Goal: Find specific page/section: Find specific page/section

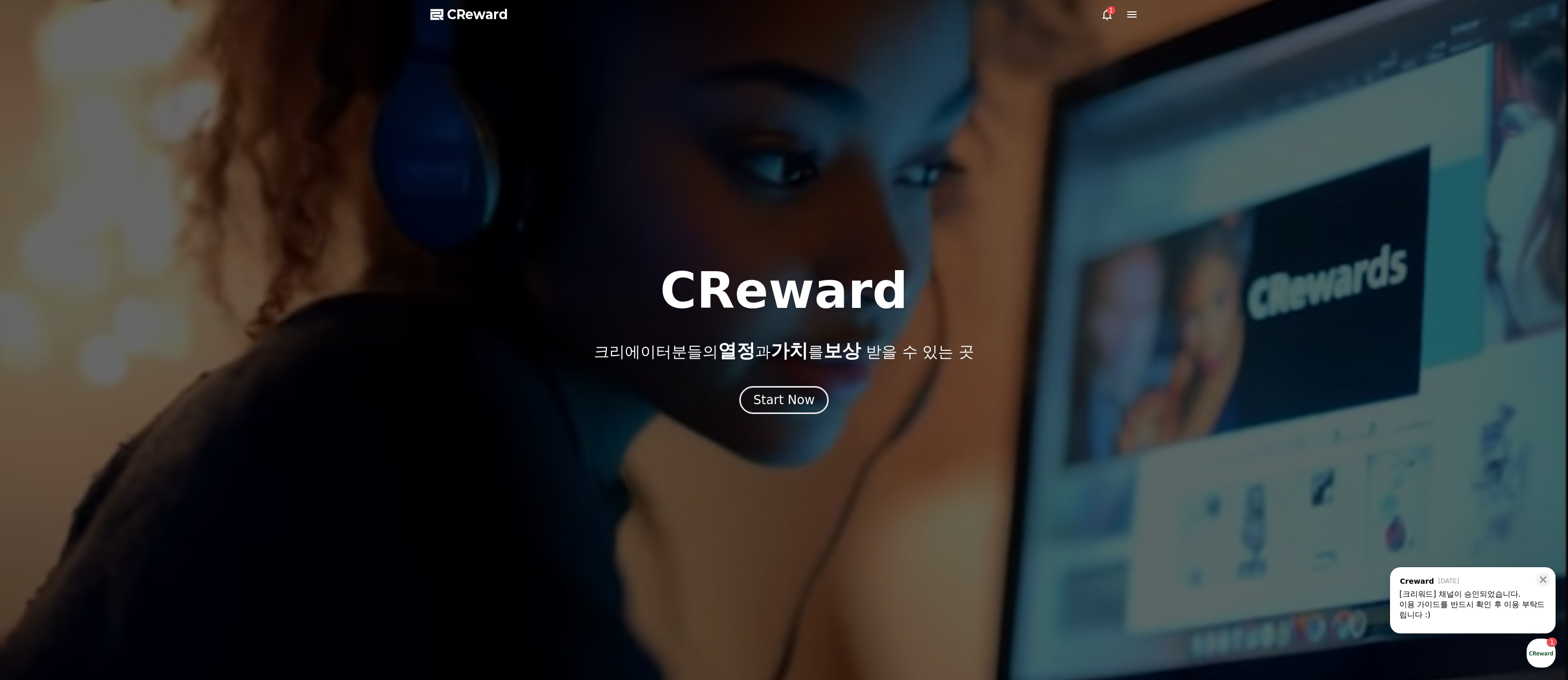
click at [677, 8] on div at bounding box center [784, 340] width 1568 height 680
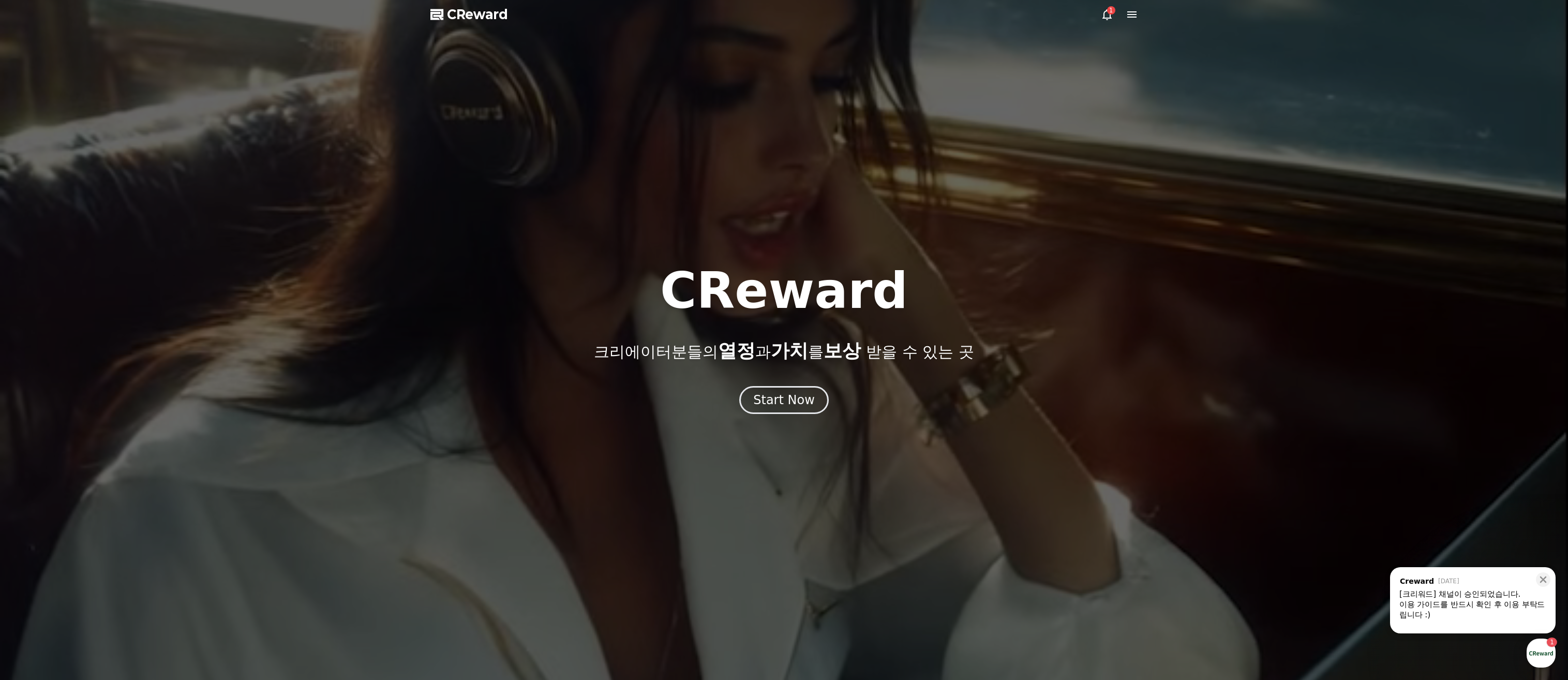
click at [677, 25] on div at bounding box center [784, 340] width 1568 height 680
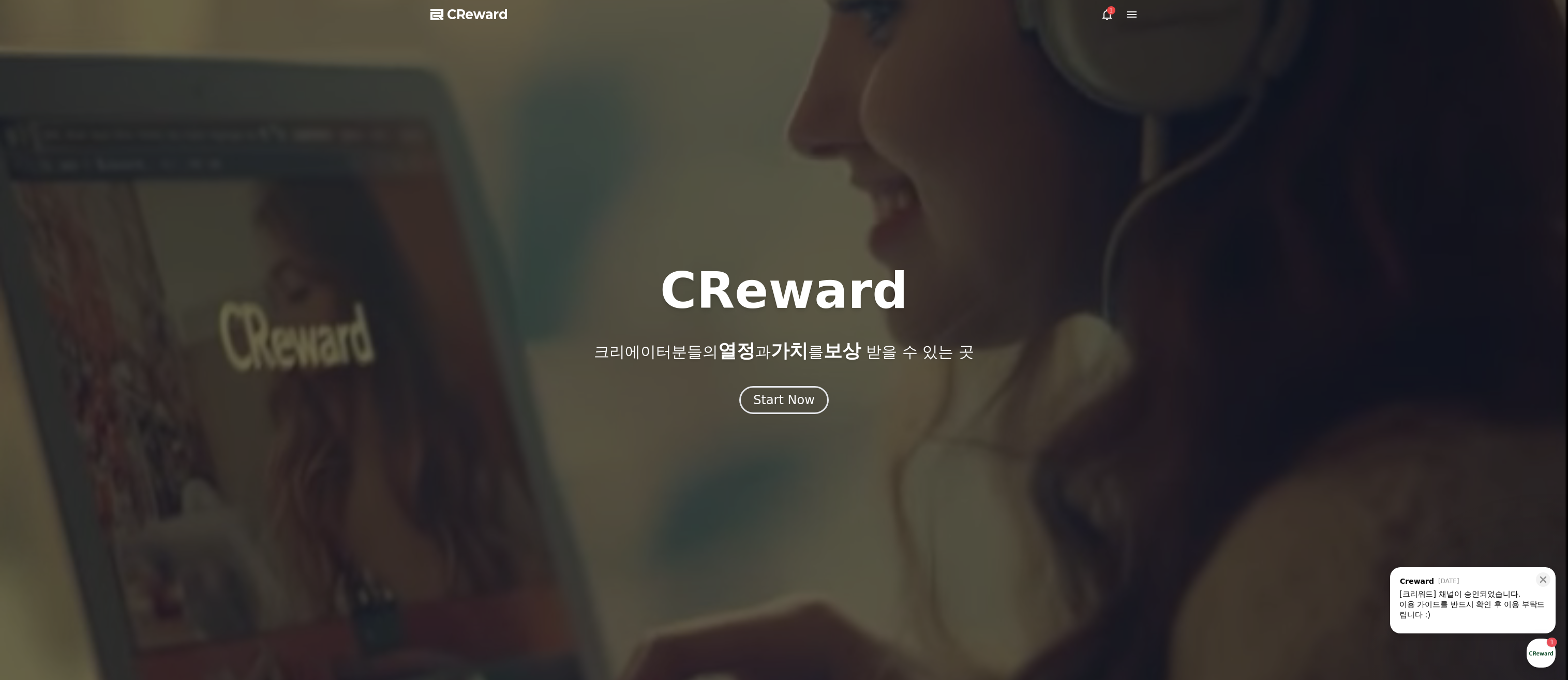
click at [677, 18] on icon at bounding box center [1107, 15] width 10 height 11
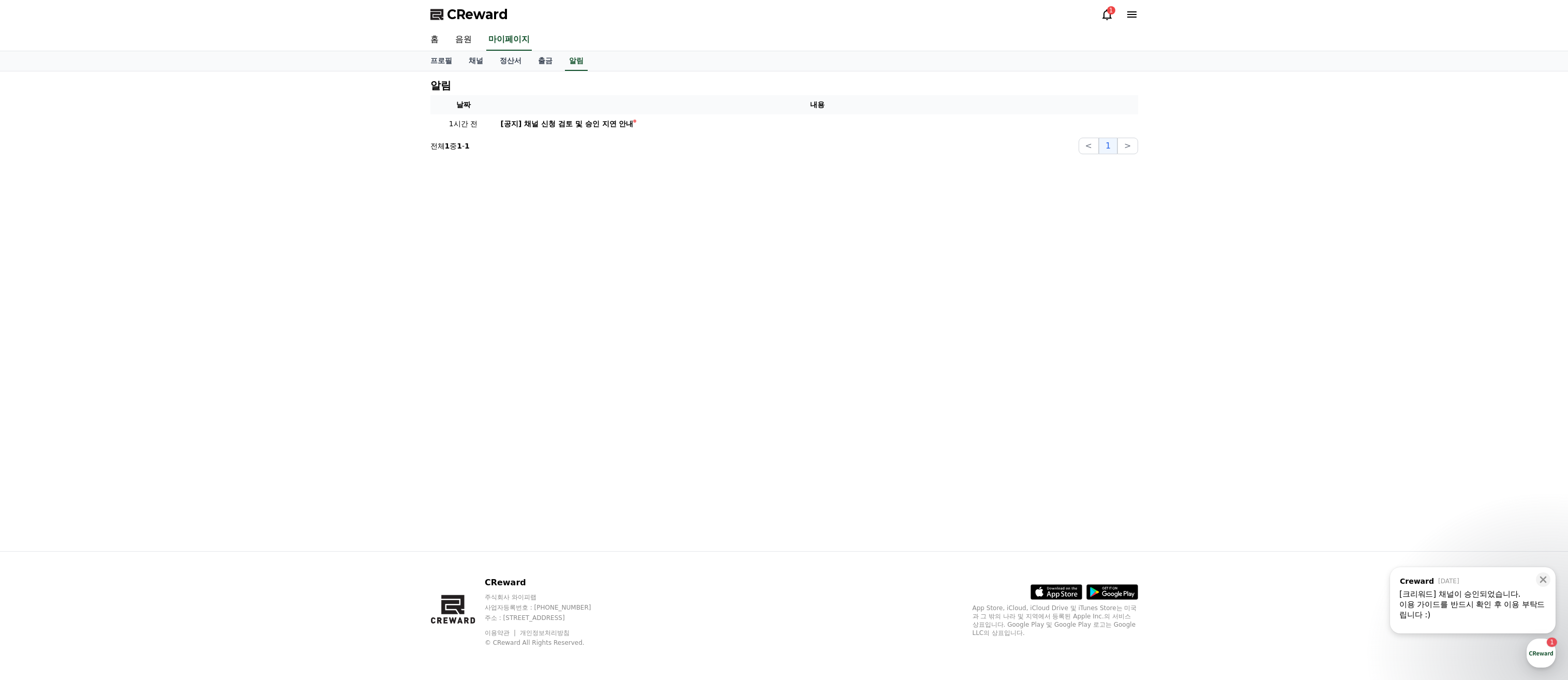
click at [677, 15] on icon at bounding box center [1106, 14] width 12 height 12
click at [483, 62] on link "채널" at bounding box center [475, 61] width 31 height 19
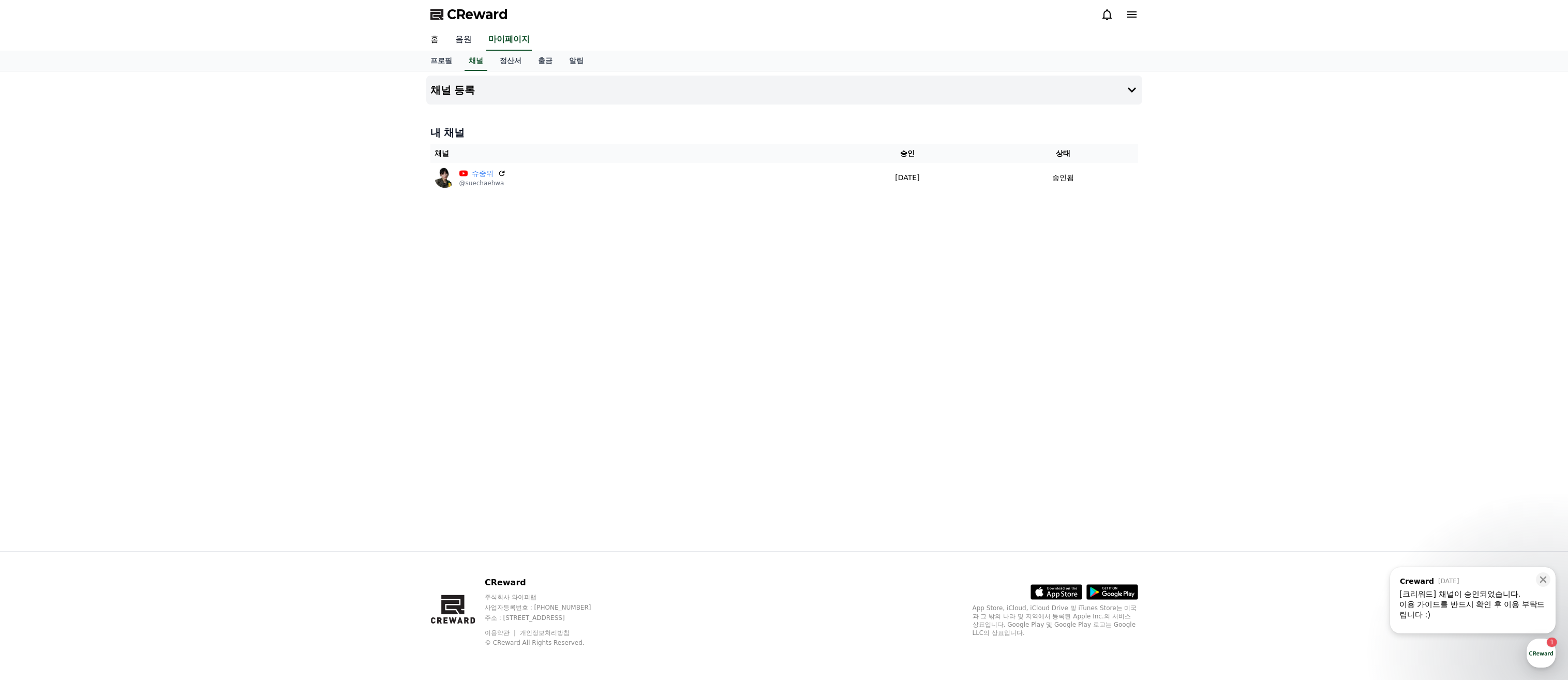
click at [459, 38] on link "음원" at bounding box center [463, 40] width 33 height 22
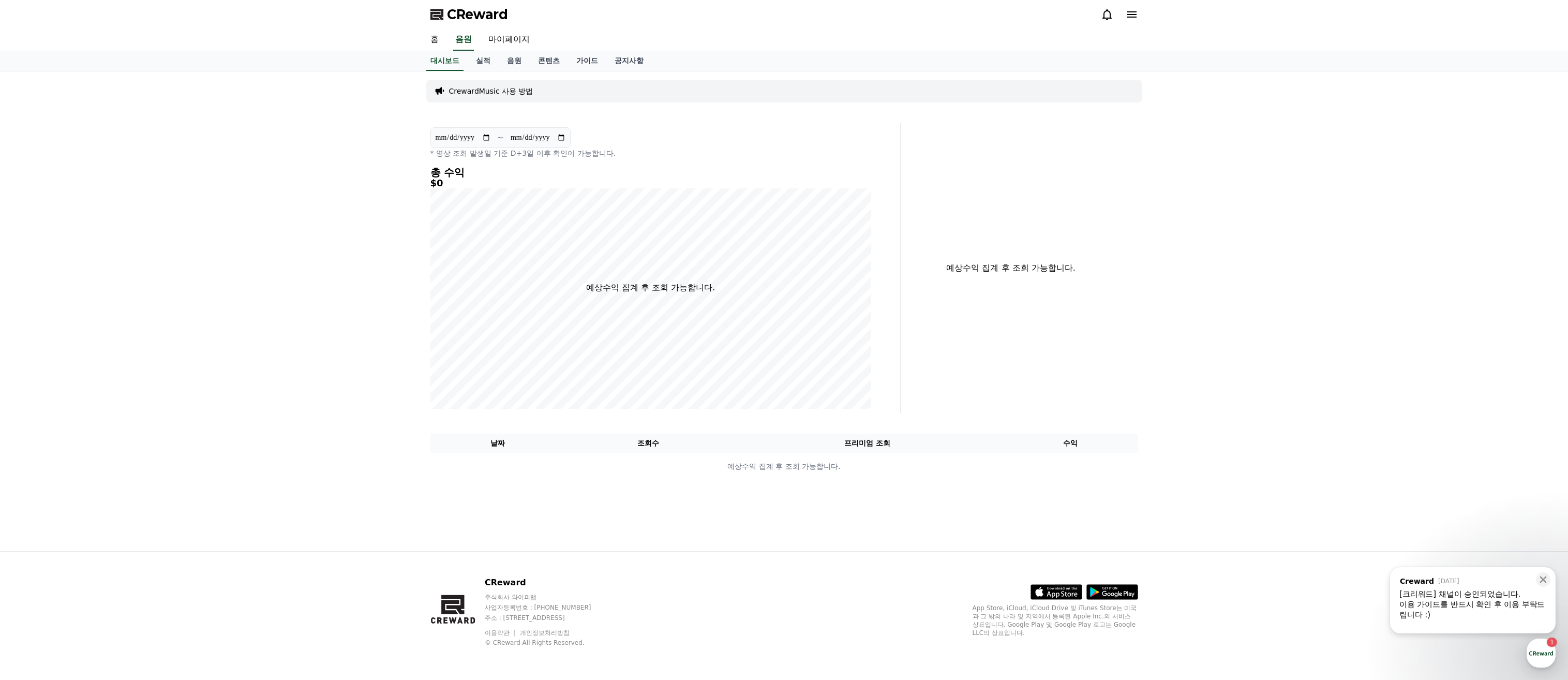
click at [475, 167] on h4 "총 수익" at bounding box center [650, 172] width 441 height 11
click at [510, 60] on link "음원" at bounding box center [514, 61] width 31 height 19
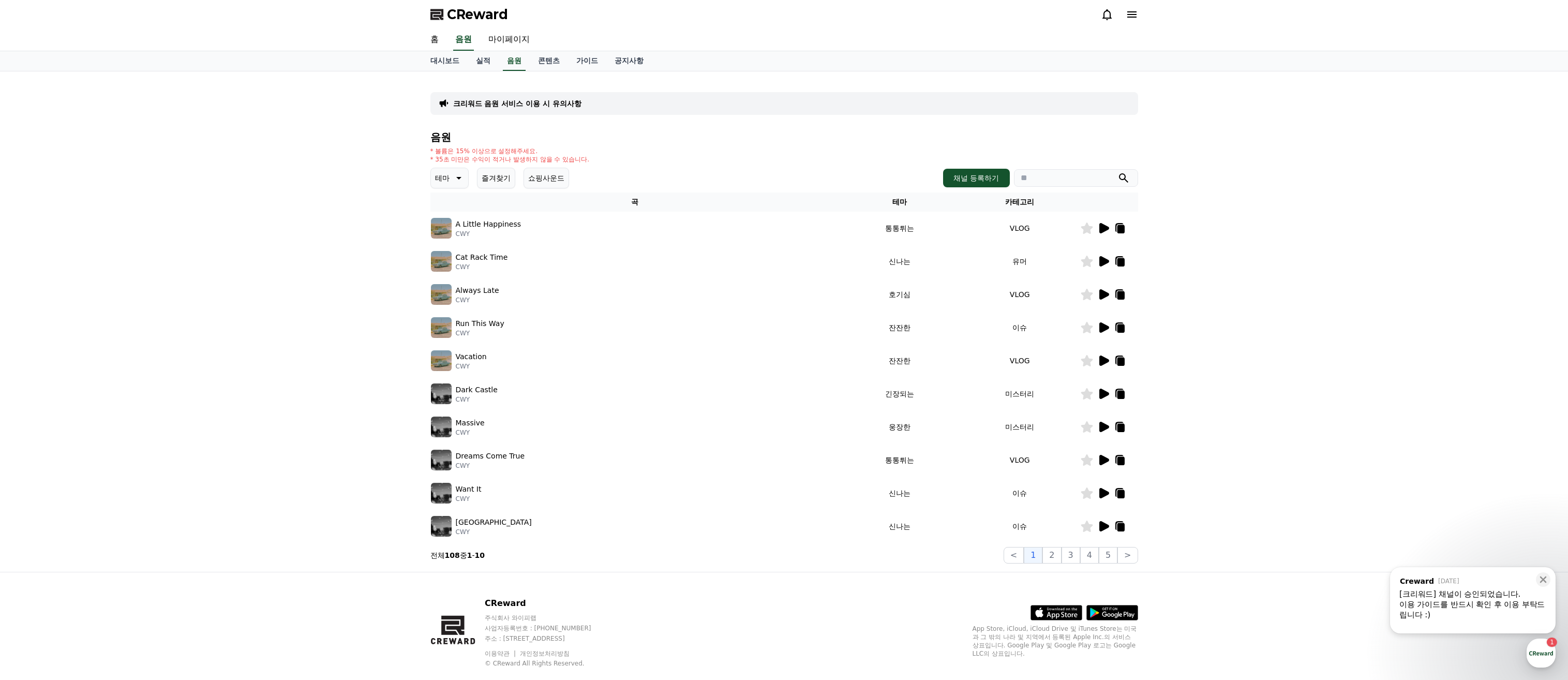
click at [677, 223] on icon at bounding box center [1103, 227] width 12 height 12
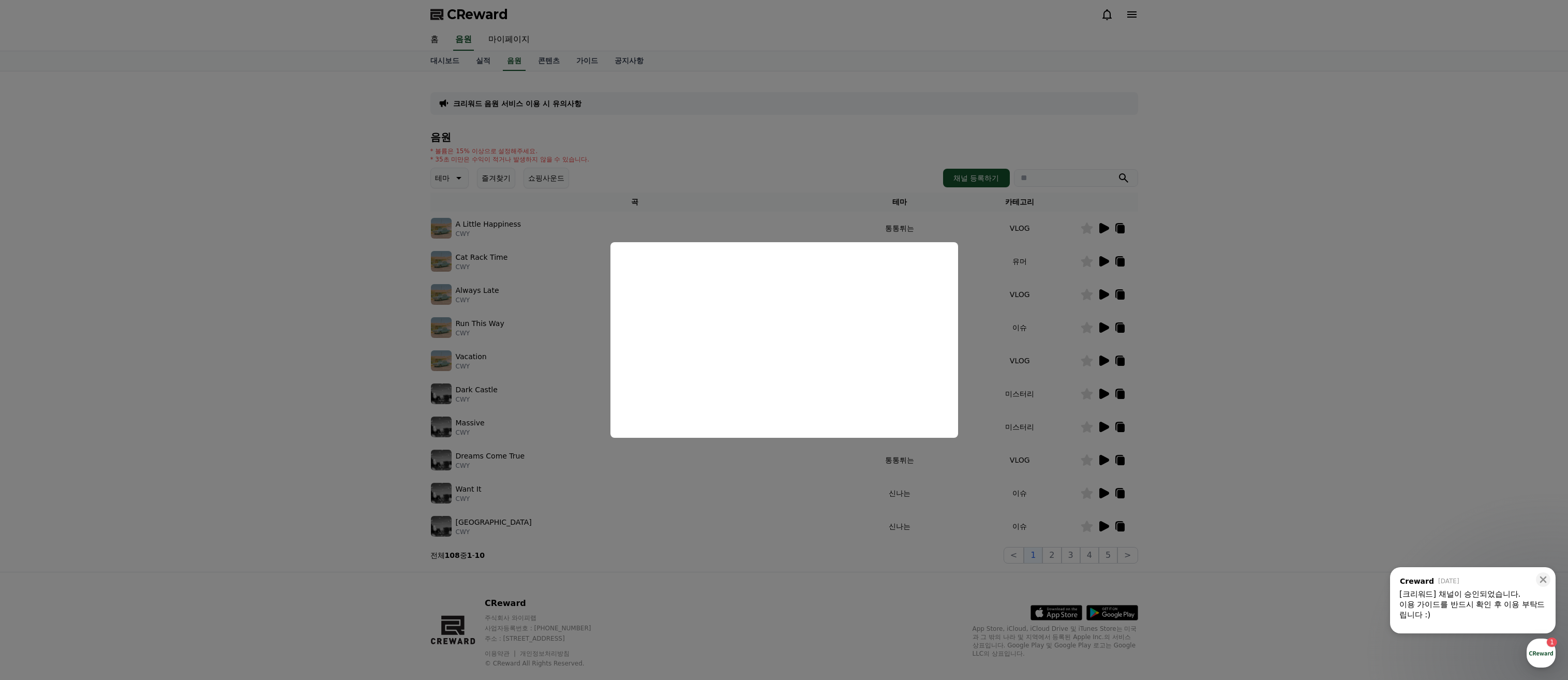
click at [677, 475] on button "close modal" at bounding box center [784, 340] width 1568 height 680
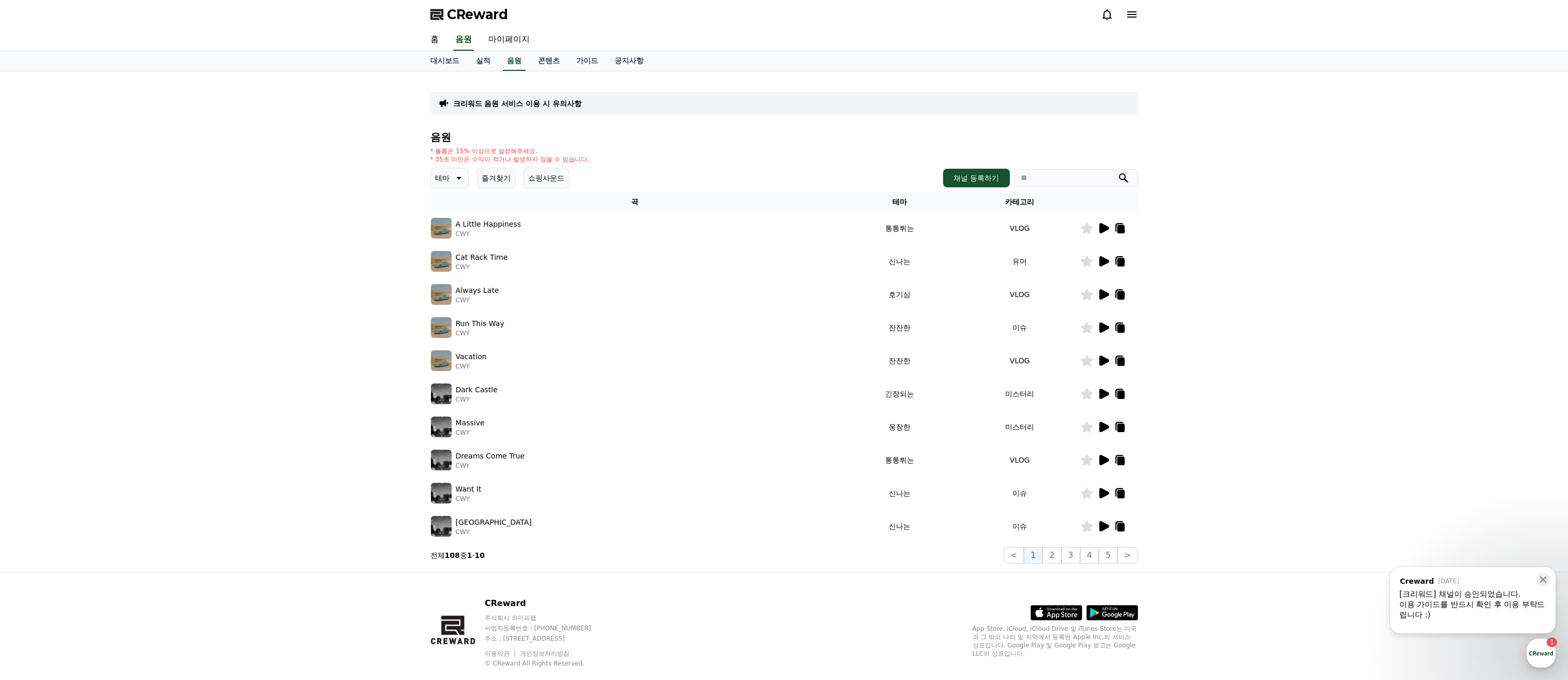
click at [452, 184] on icon at bounding box center [458, 177] width 12 height 12
click at [461, 301] on button "코믹한" at bounding box center [446, 290] width 30 height 23
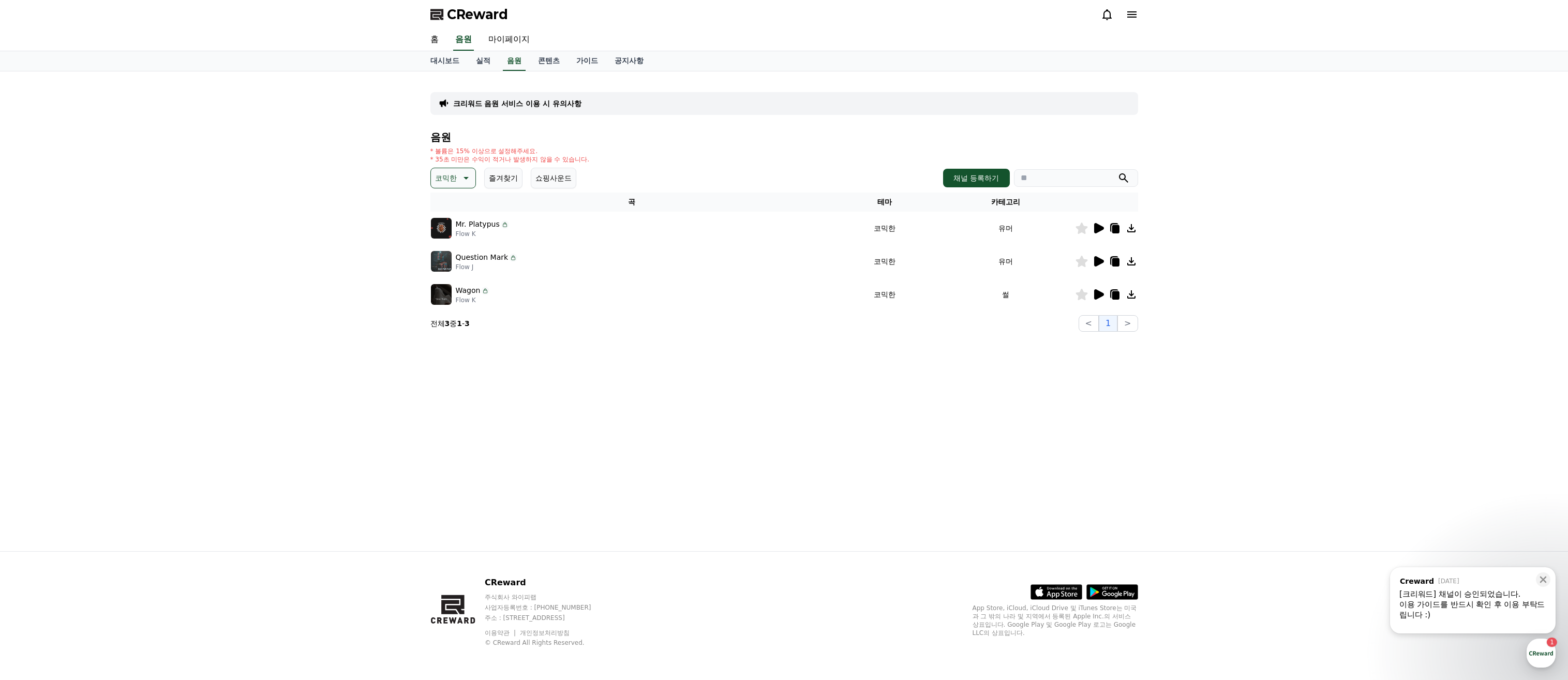
click at [1101, 226] on icon at bounding box center [1098, 227] width 12 height 12
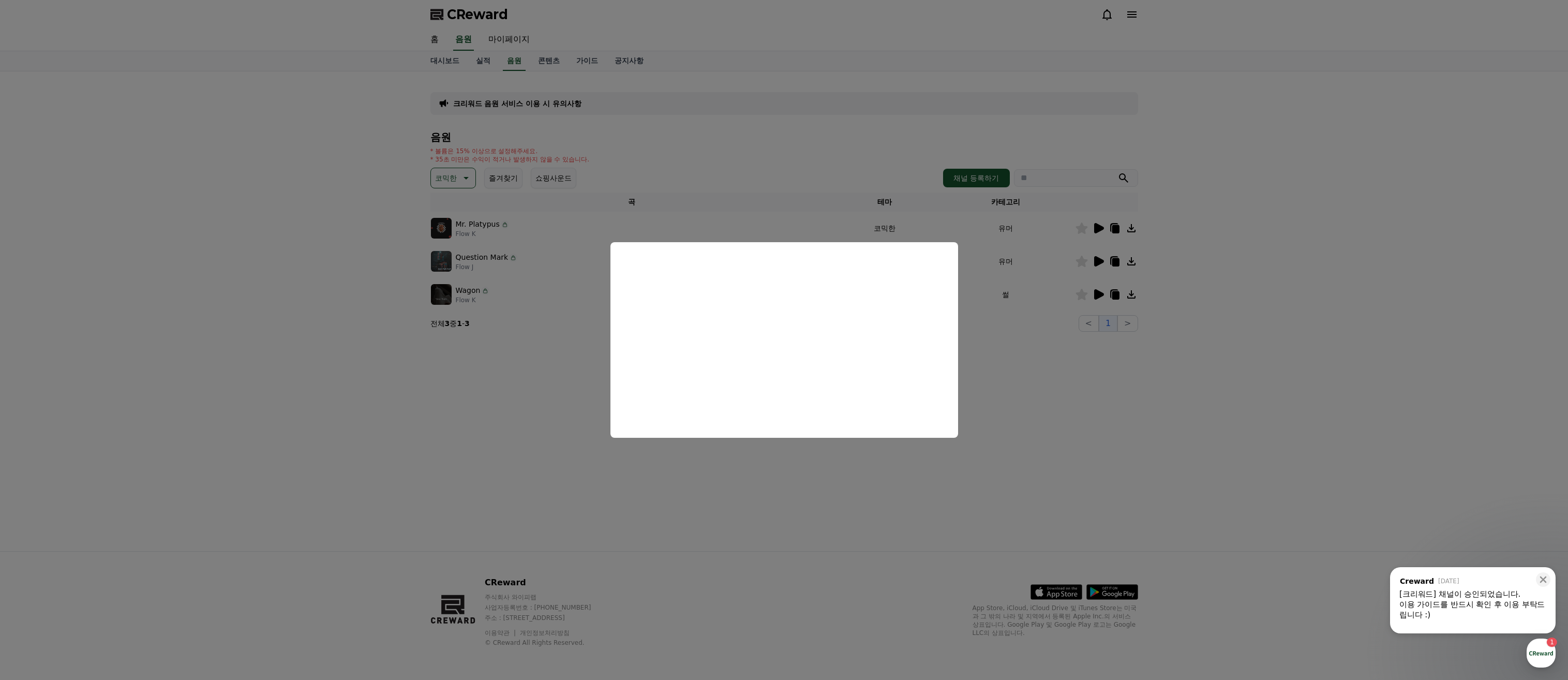
click at [1004, 435] on button "close modal" at bounding box center [784, 340] width 1568 height 680
